Goal: Check status: Check status

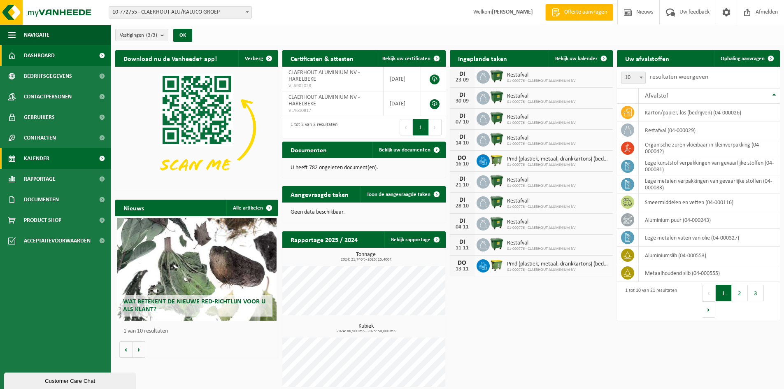
click at [34, 159] on span "Kalender" at bounding box center [37, 158] width 26 height 21
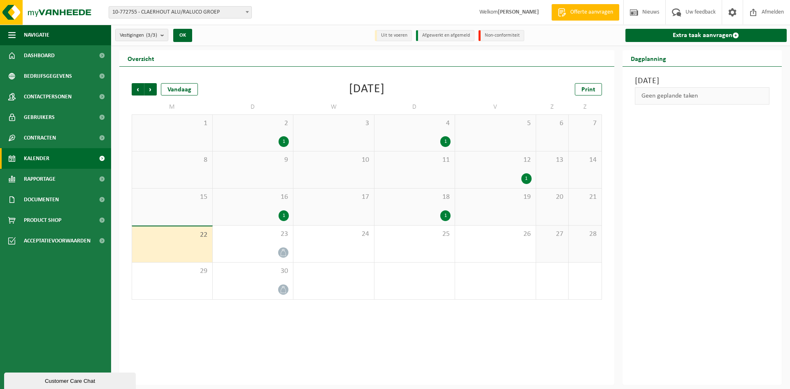
click at [101, 156] on span at bounding box center [102, 158] width 19 height 21
click at [64, 159] on link "Kalender" at bounding box center [55, 158] width 111 height 21
click at [152, 88] on span "Volgende" at bounding box center [150, 89] width 12 height 12
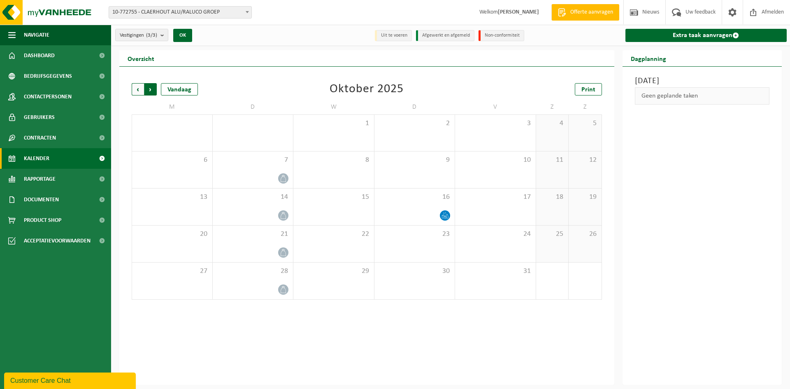
click at [135, 87] on span "Vorige" at bounding box center [138, 89] width 12 height 12
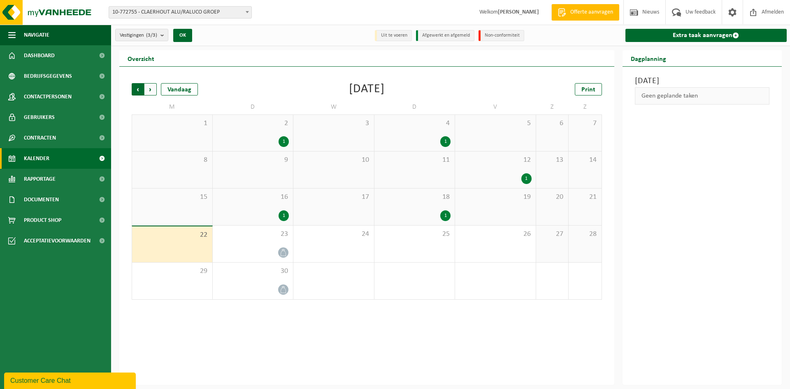
click at [149, 88] on span "Volgende" at bounding box center [150, 89] width 12 height 12
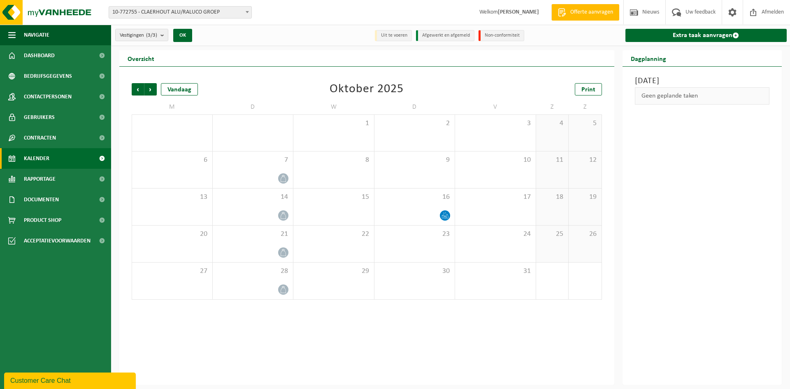
click at [617, 301] on div "Overzicht Vorige Volgende Vandaag [DATE] Print M D W D V Z Z 29 30 1 2 3 4 5 6 …" at bounding box center [366, 217] width 503 height 335
